Goal: Task Accomplishment & Management: Manage account settings

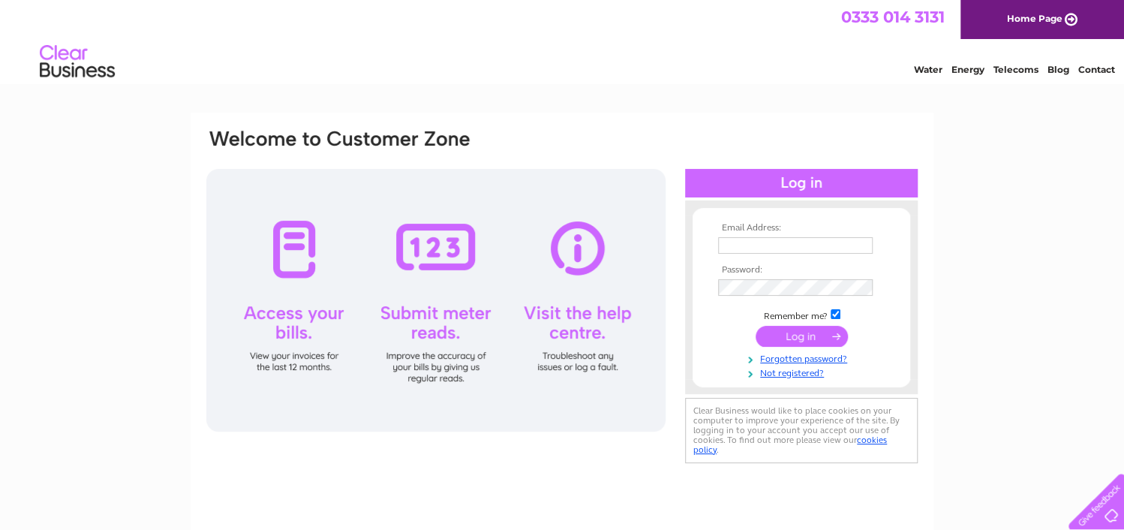
type input "motor.inn1008@gmail.com"
click at [808, 339] on input "submit" at bounding box center [802, 336] width 92 height 21
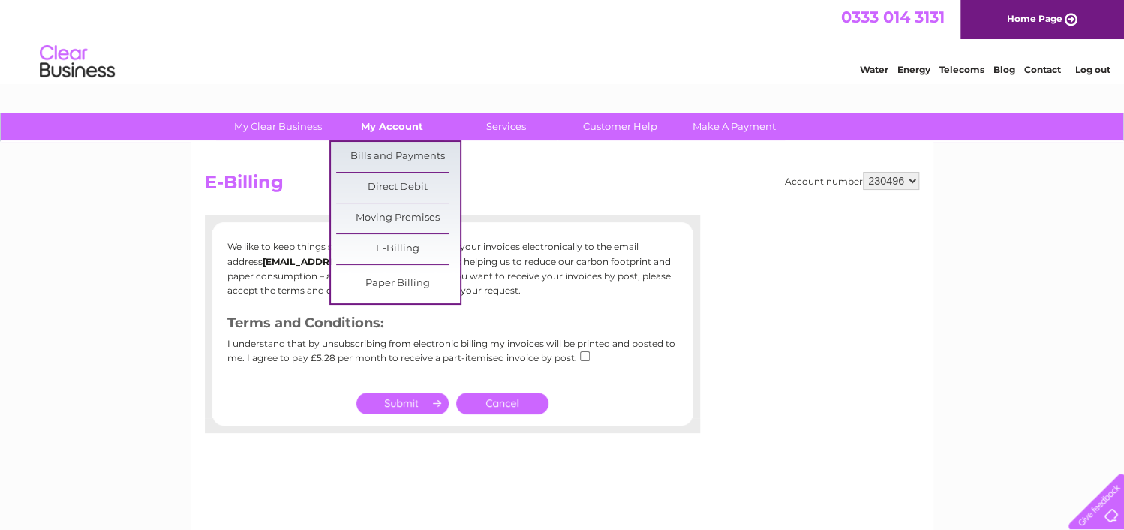
click at [395, 131] on link "My Account" at bounding box center [392, 127] width 124 height 28
click at [387, 154] on link "Bills and Payments" at bounding box center [398, 157] width 124 height 30
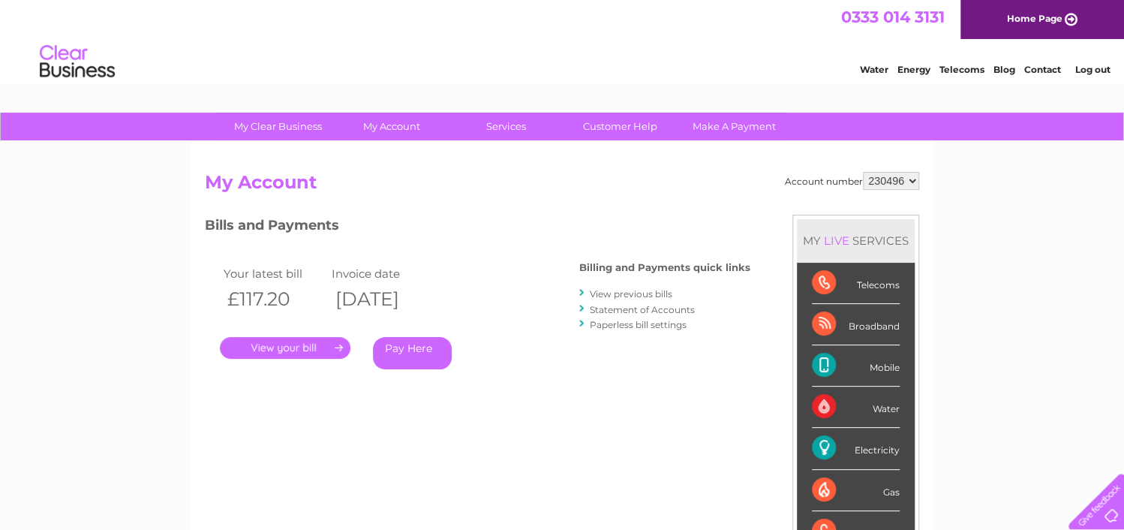
click at [320, 351] on link "." at bounding box center [285, 348] width 131 height 22
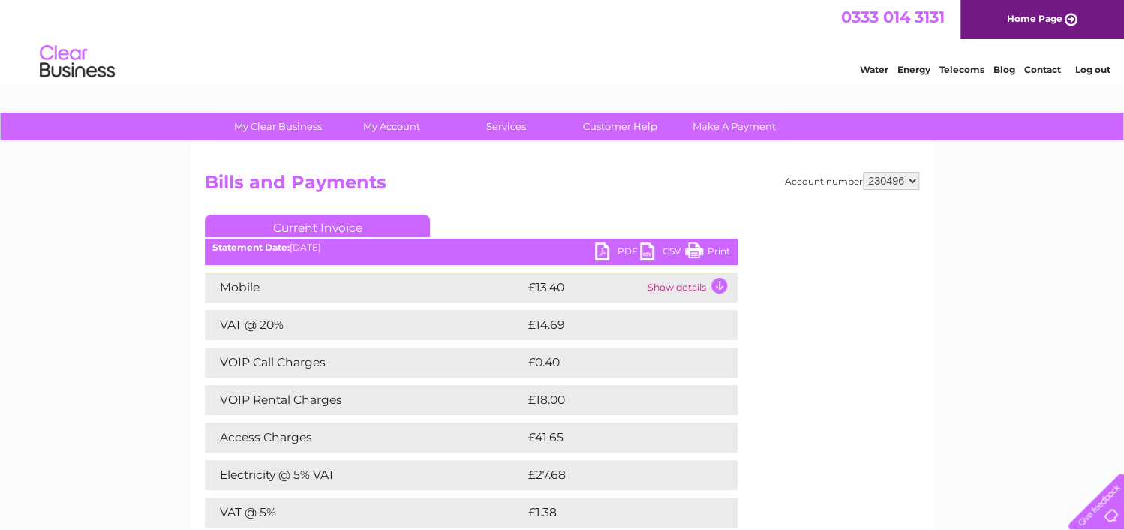
drag, startPoint x: 692, startPoint y: 251, endPoint x: 847, endPoint y: 448, distance: 250.6
click at [692, 251] on link "Print" at bounding box center [707, 253] width 45 height 22
